Goal: Task Accomplishment & Management: Manage account settings

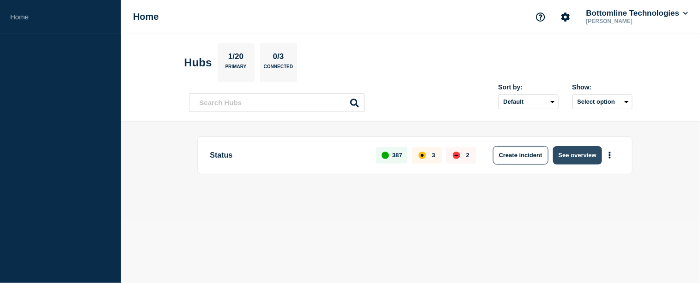
click at [568, 159] on button "See overview" at bounding box center [577, 155] width 49 height 18
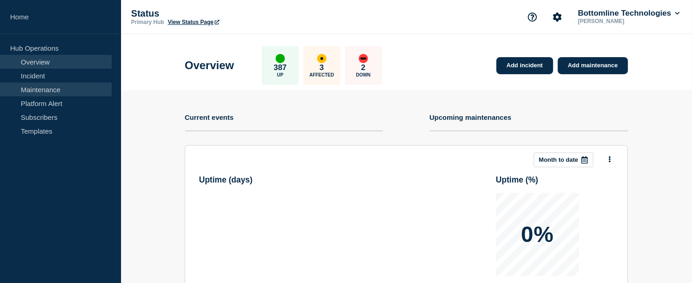
click at [53, 89] on link "Maintenance" at bounding box center [56, 90] width 112 height 14
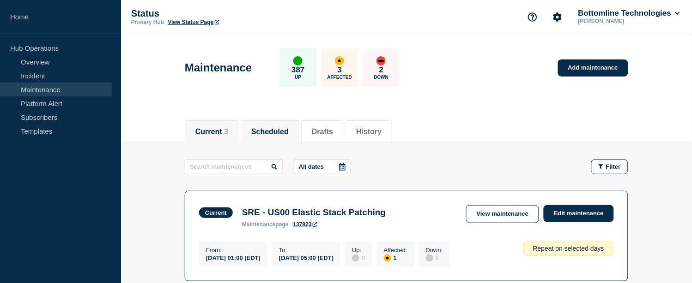
click at [274, 132] on button "Scheduled" at bounding box center [269, 132] width 37 height 8
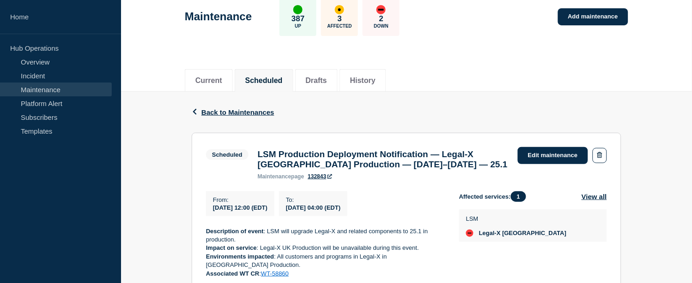
scroll to position [103, 0]
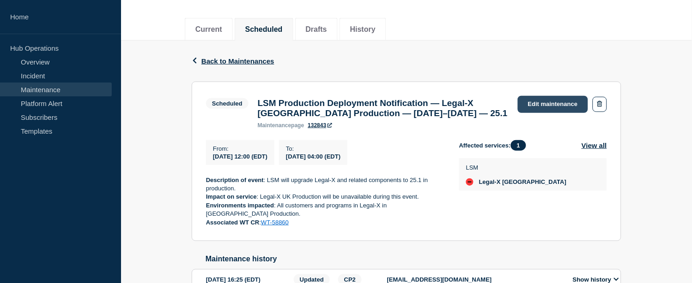
click at [543, 105] on link "Edit maintenance" at bounding box center [553, 104] width 70 height 17
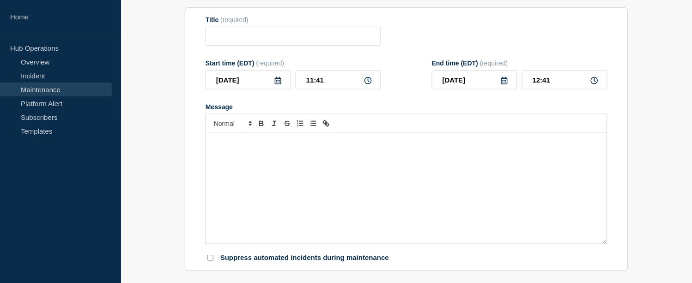
type input "LSM Production Deployment Notification — Legal-X [GEOGRAPHIC_DATA] Production —…"
type input "12:00"
type input "[DATE]"
type input "04:00"
checkbox input "true"
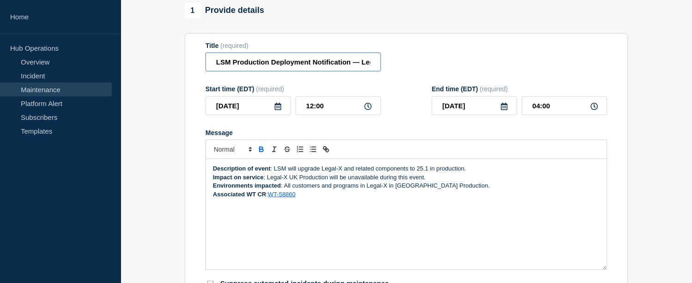
click at [216, 71] on input "LSM Production Deployment Notification — Legal-X [GEOGRAPHIC_DATA] Production —…" at bounding box center [292, 62] width 175 height 19
click at [249, 72] on input "STARTED: LSM Production Deployment Notification — Legal-X UK Production — [DATE…" at bounding box center [292, 62] width 175 height 19
type input "STARTED: LSM Production Deployment Notification — Legal-X UK Production — [DATE…"
click at [214, 172] on strong "Description of event" at bounding box center [242, 168] width 58 height 7
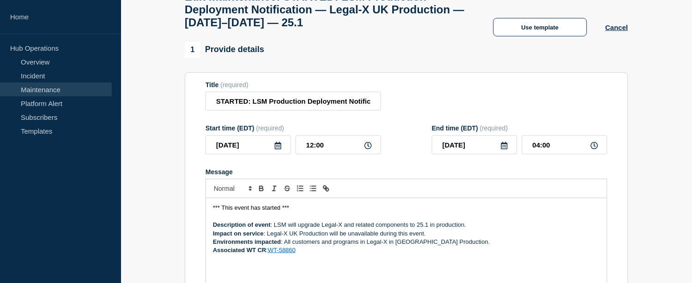
scroll to position [62, 0]
